Goal: Task Accomplishment & Management: Use online tool/utility

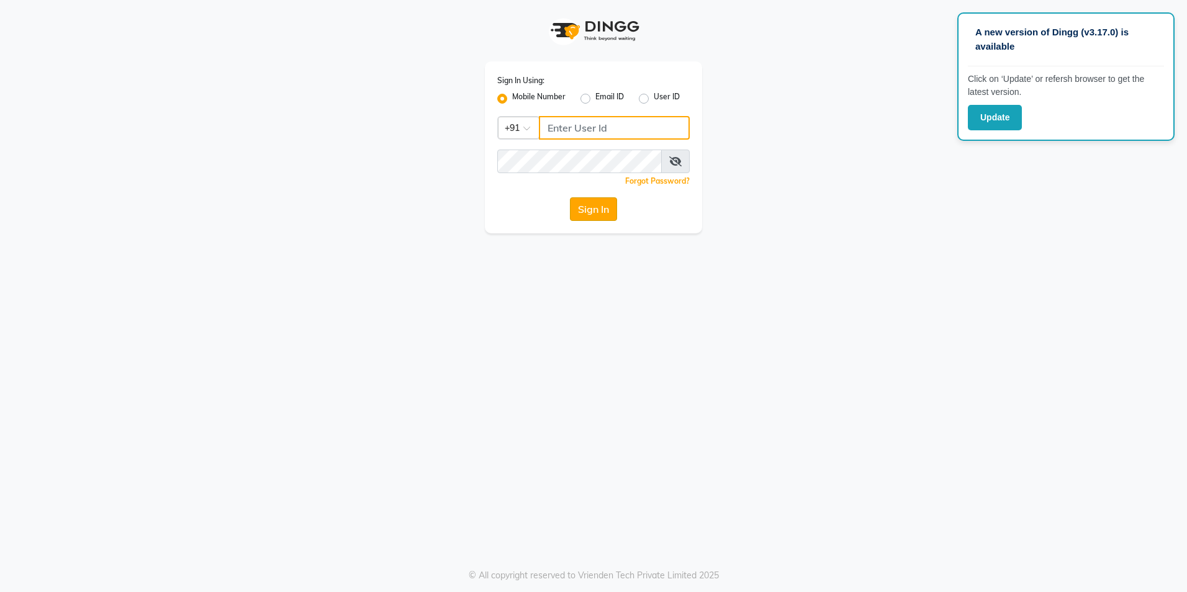
type input "8999680928"
click at [587, 203] on button "Sign In" at bounding box center [593, 209] width 47 height 24
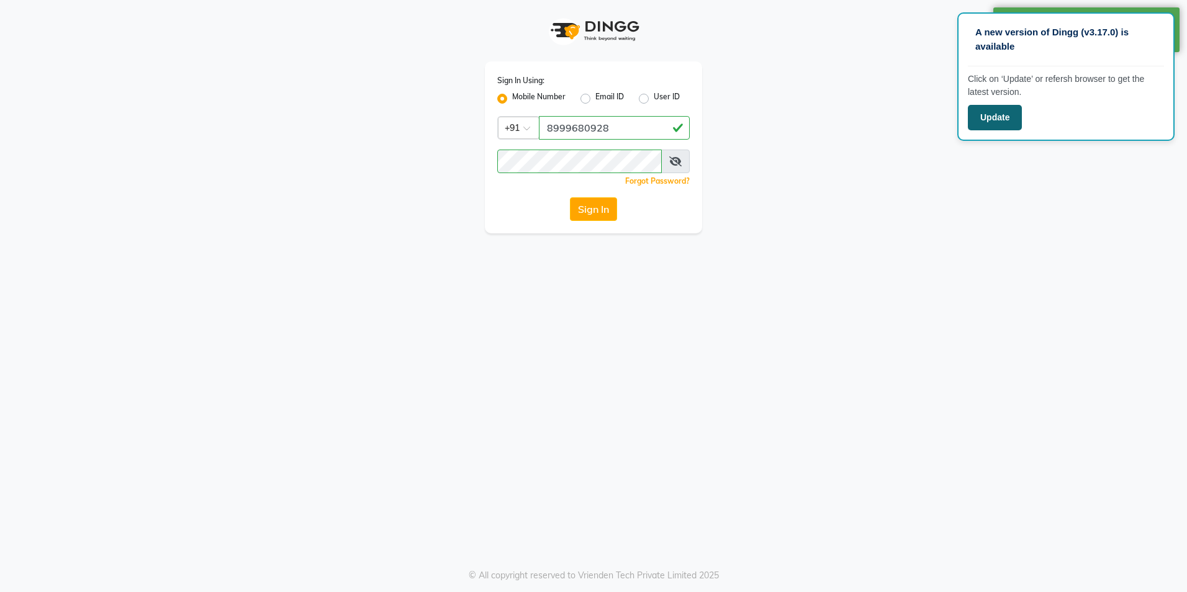
click at [1018, 120] on button "Update" at bounding box center [995, 117] width 54 height 25
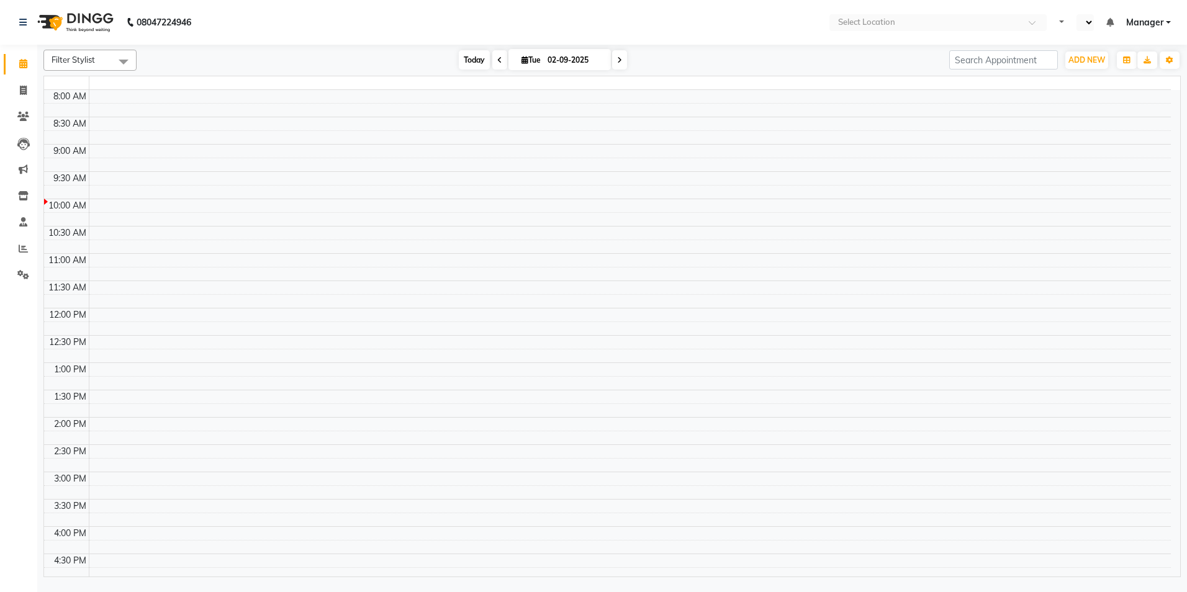
click at [470, 66] on span "Today" at bounding box center [474, 59] width 31 height 19
click at [471, 58] on span "Today" at bounding box center [474, 59] width 31 height 19
select select "en"
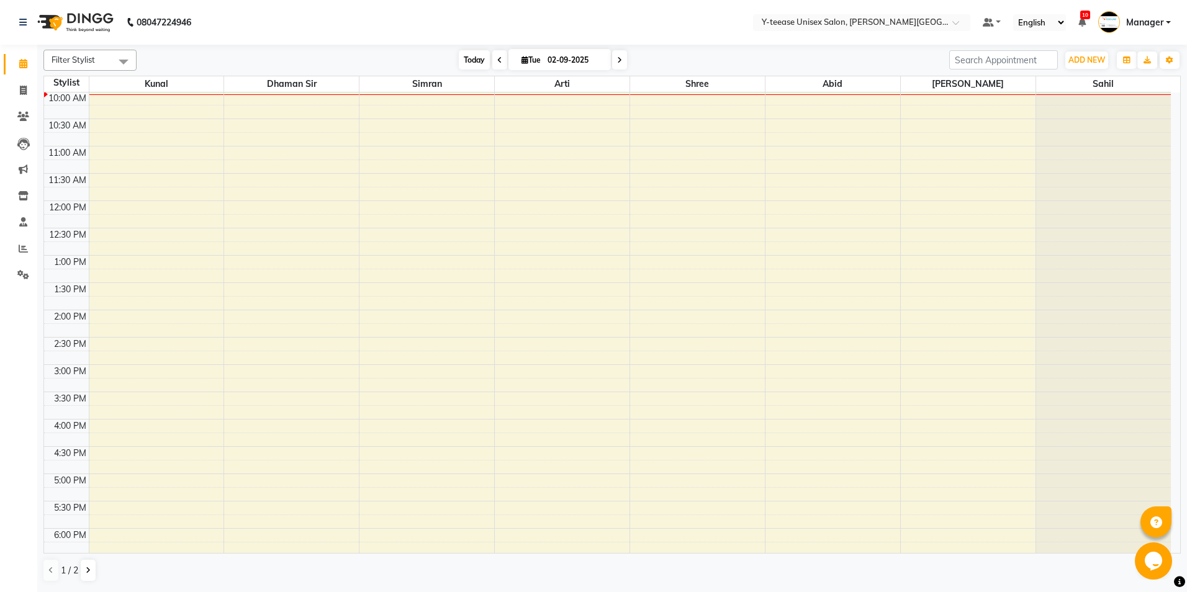
click at [478, 51] on span "Today" at bounding box center [474, 59] width 31 height 19
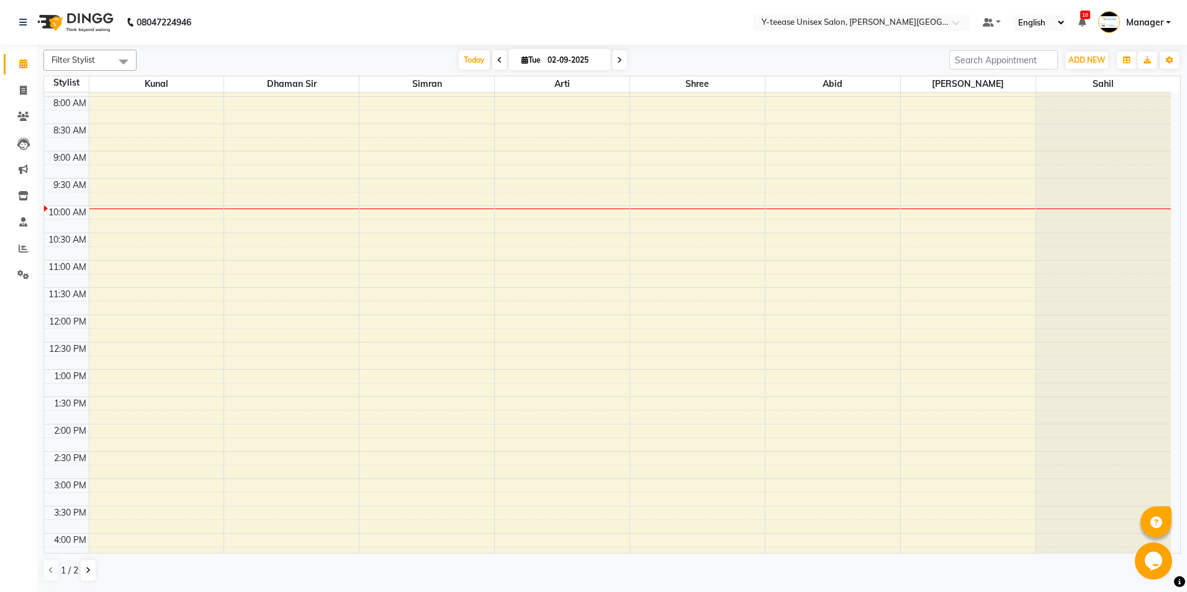
scroll to position [62, 0]
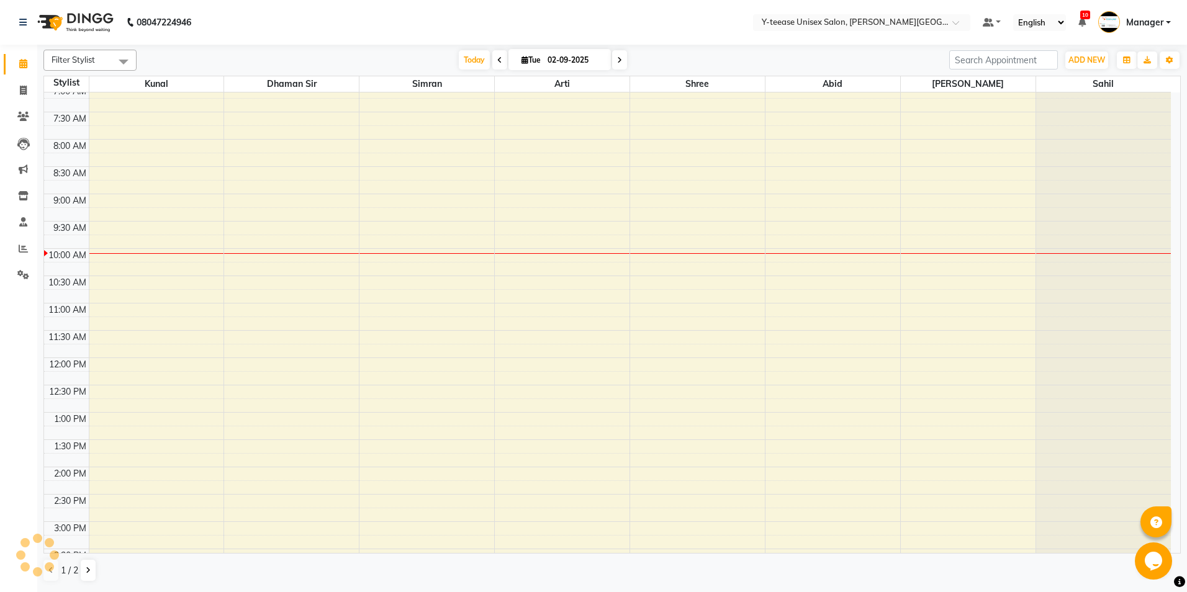
click at [194, 305] on div "6:00 AM 6:30 AM 7:00 AM 7:30 AM 8:00 AM 8:30 AM 9:00 AM 9:30 AM 10:00 AM 10:30 …" at bounding box center [607, 494] width 1127 height 928
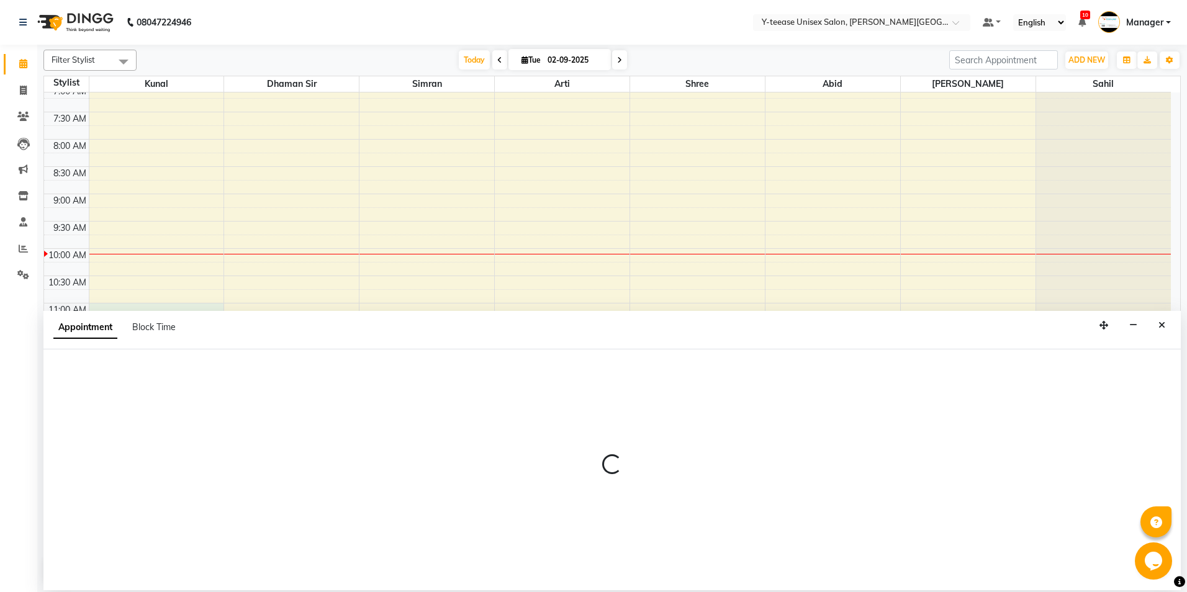
select select "65477"
select select "tentative"
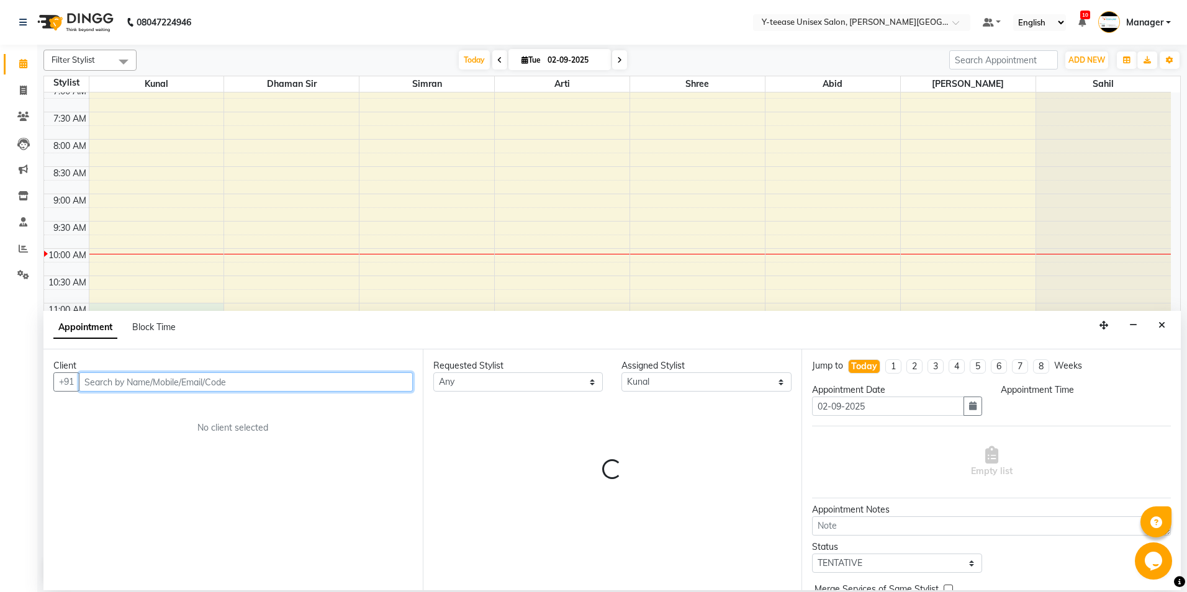
select select "660"
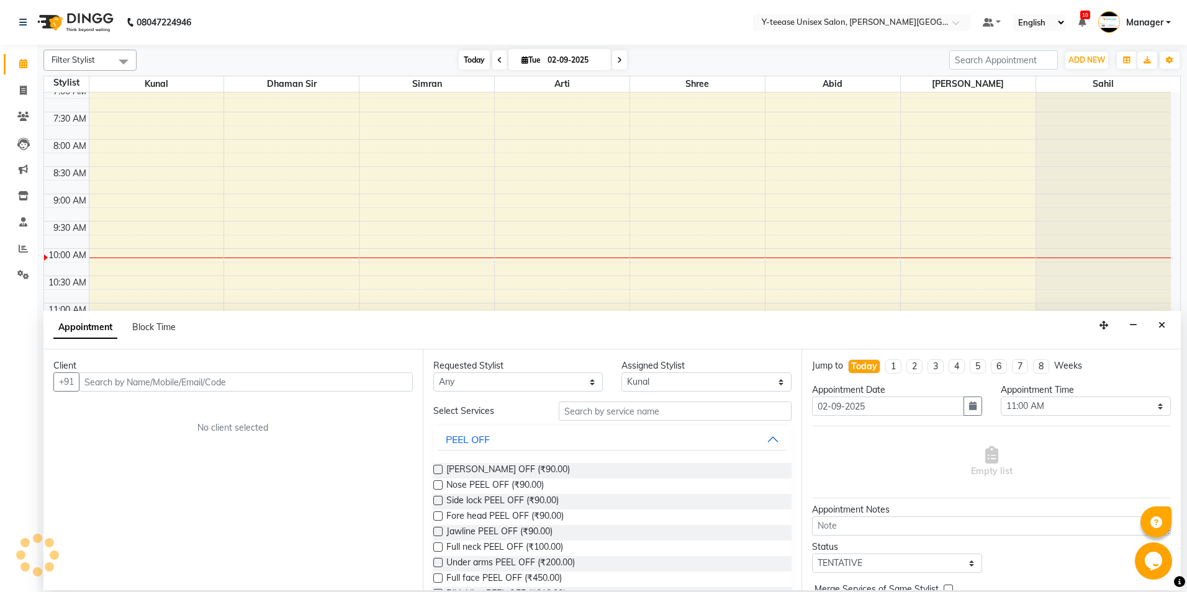
click at [475, 58] on span "Today" at bounding box center [474, 59] width 31 height 19
click at [466, 63] on span "Today" at bounding box center [474, 59] width 31 height 19
click at [466, 62] on span "Today" at bounding box center [474, 59] width 31 height 19
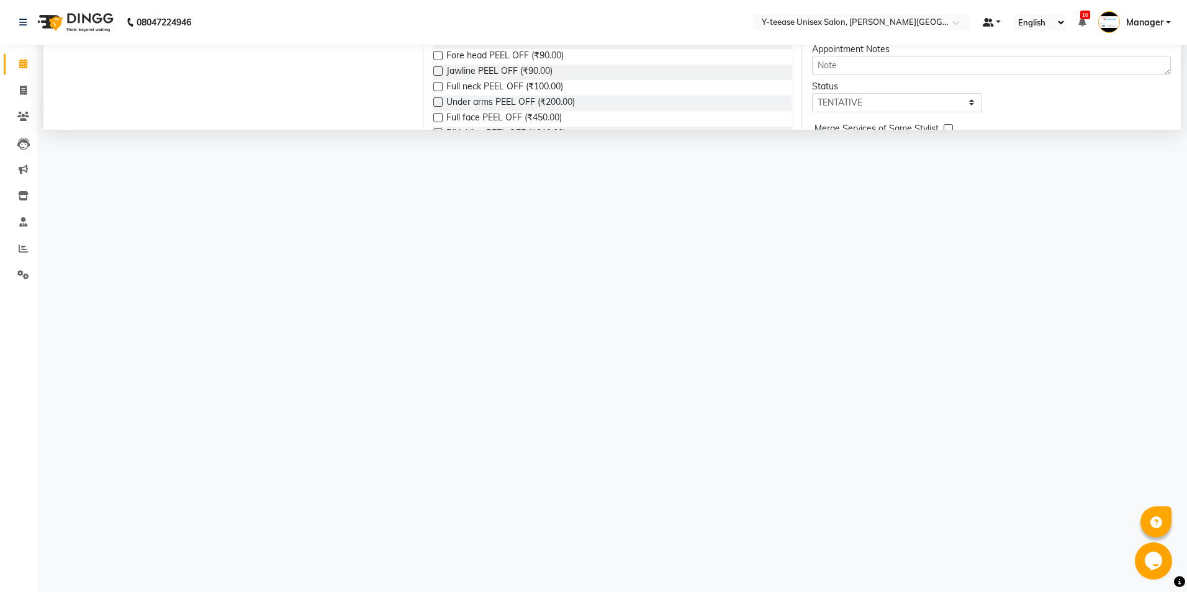
click at [983, 20] on span at bounding box center [988, 22] width 11 height 9
click at [711, 312] on html "08047224946 Select Location × Y-teease Unisex Salon, [PERSON_NAME] Nagar Defaul…" at bounding box center [593, 296] width 1187 height 592
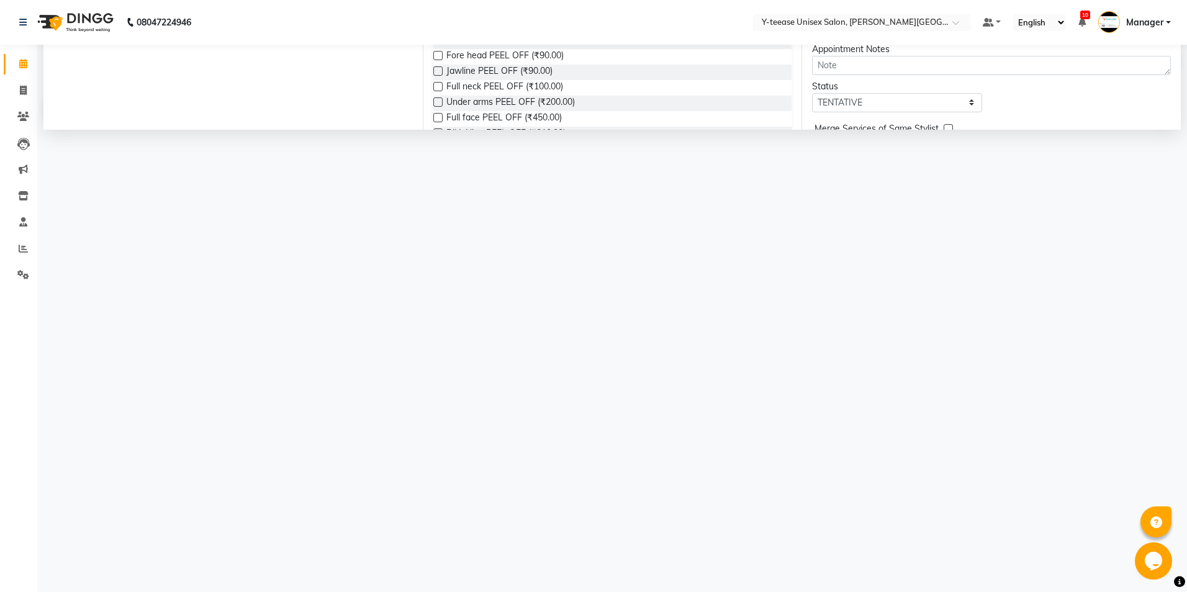
click at [711, 312] on html "08047224946 Select Location × Y-teease Unisex Salon, [PERSON_NAME] Nagar Defaul…" at bounding box center [593, 296] width 1187 height 592
drag, startPoint x: 292, startPoint y: 0, endPoint x: 752, endPoint y: 322, distance: 561.3
click at [752, 322] on html "08047224946 Select Location × Y-teease Unisex Salon, [PERSON_NAME] Nagar Defaul…" at bounding box center [593, 296] width 1187 height 592
click at [695, 312] on html "08047224946 Select Location × Y-teease Unisex Salon, [PERSON_NAME] Nagar Defaul…" at bounding box center [593, 296] width 1187 height 592
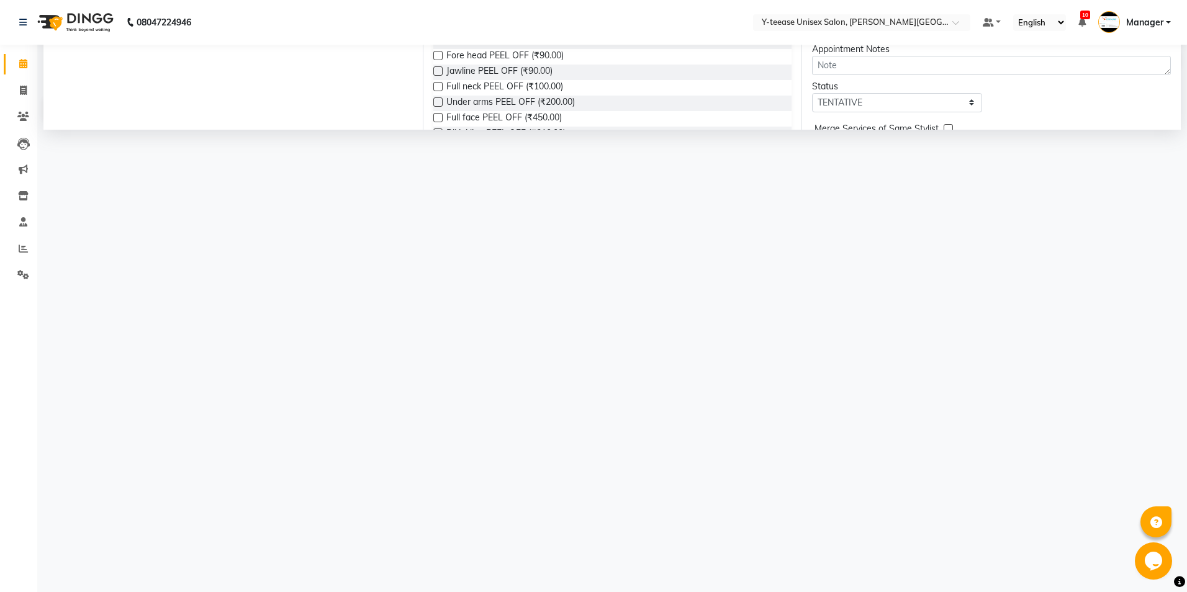
drag, startPoint x: 752, startPoint y: 322, endPoint x: 468, endPoint y: 65, distance: 383.4
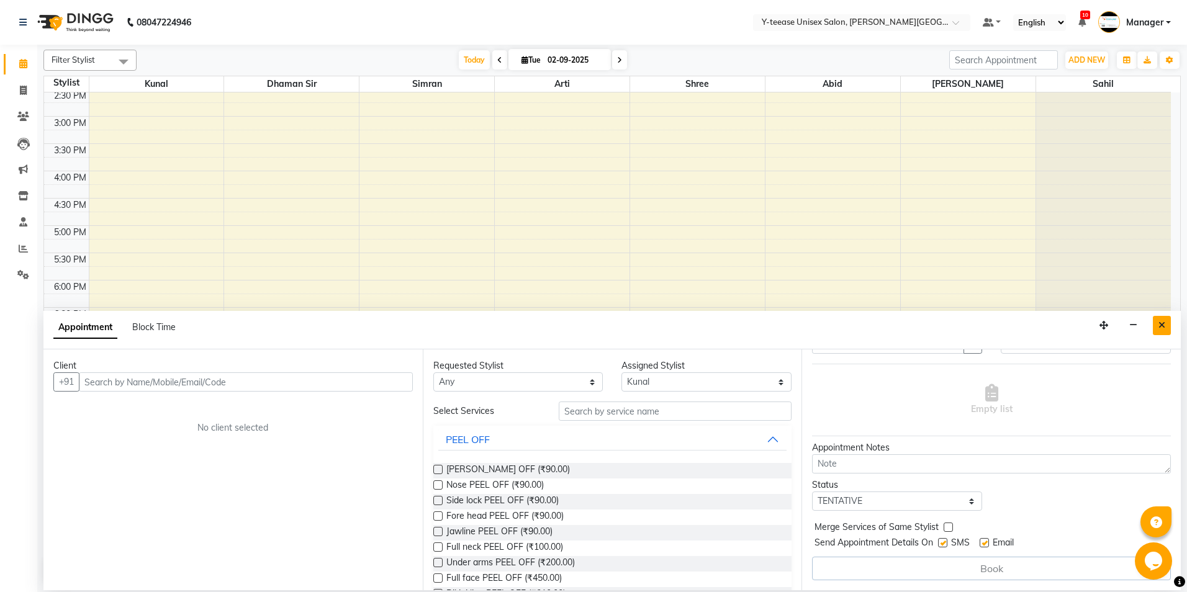
click at [1163, 322] on icon "Close" at bounding box center [1162, 325] width 7 height 9
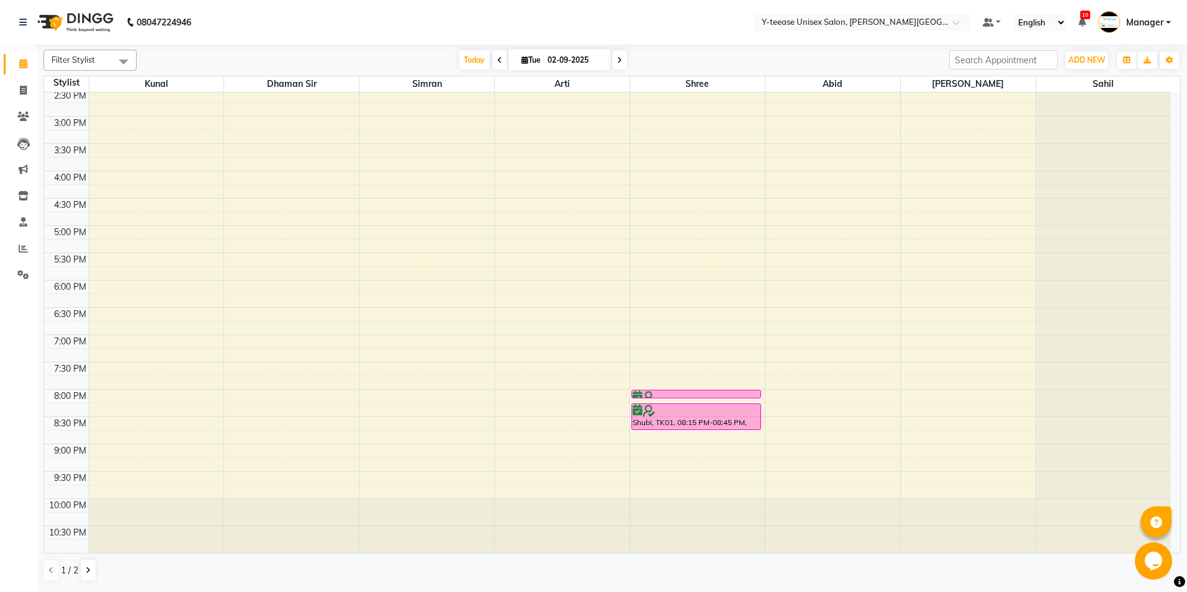
drag, startPoint x: 1139, startPoint y: 528, endPoint x: 1093, endPoint y: 554, distance: 52.5
